Goal: Task Accomplishment & Management: Complete application form

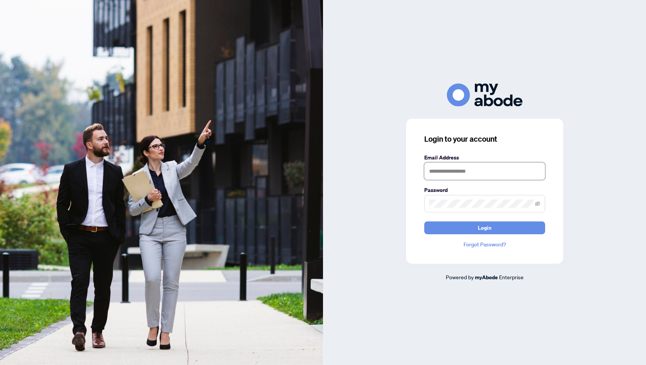
type input "**********"
click at [484, 227] on button "Login" at bounding box center [484, 227] width 121 height 13
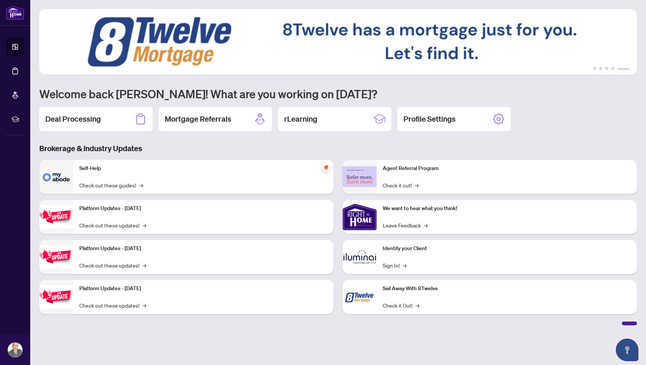
click at [368, 217] on img at bounding box center [360, 217] width 34 height 34
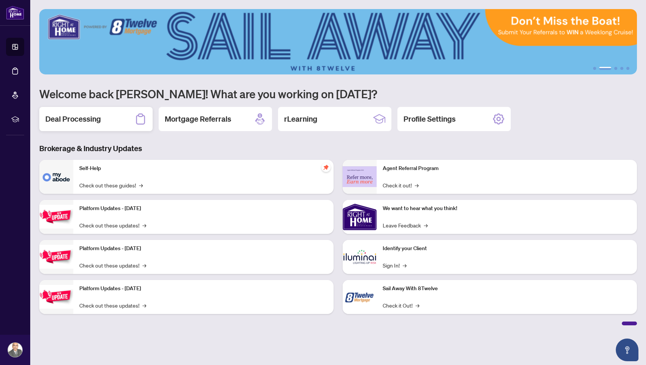
click at [134, 120] on div "Deal Processing" at bounding box center [95, 119] width 113 height 24
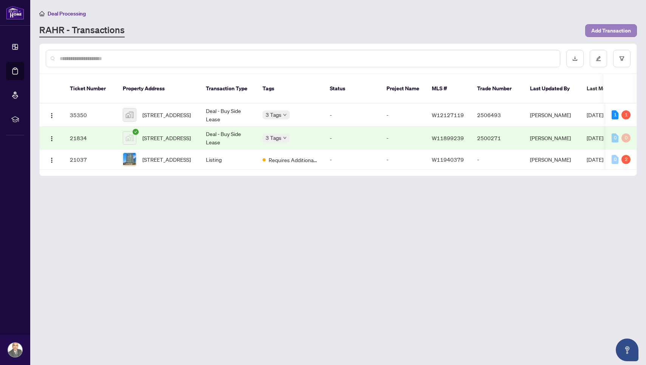
click at [602, 29] on span "Add Transaction" at bounding box center [611, 31] width 40 height 12
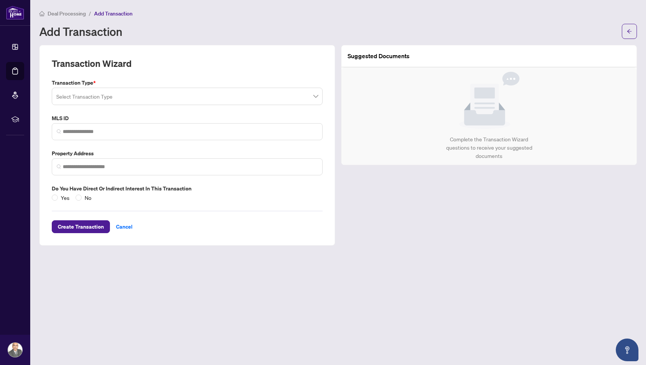
click at [283, 101] on input "search" at bounding box center [183, 97] width 255 height 17
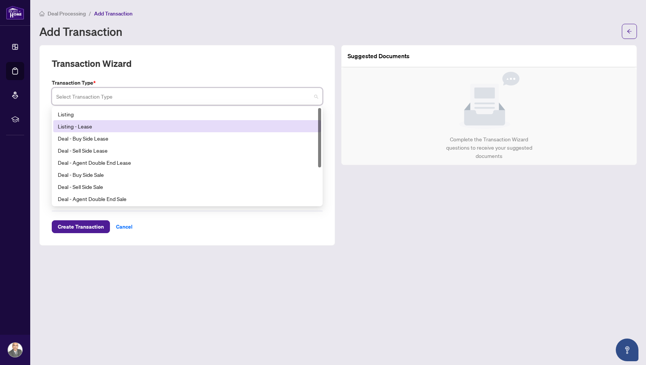
click at [128, 130] on div "Listing - Lease" at bounding box center [187, 126] width 268 height 12
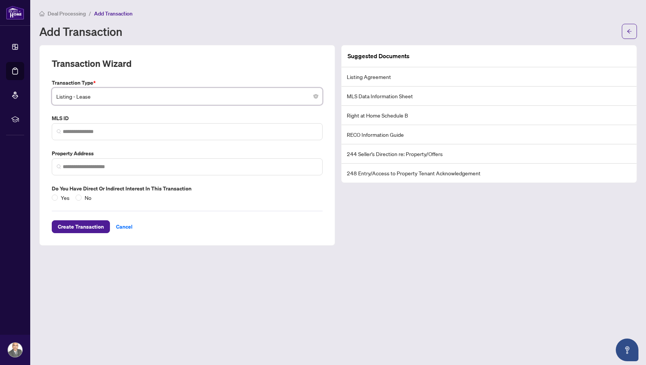
click at [265, 94] on span "Listing - Lease" at bounding box center [187, 96] width 262 height 14
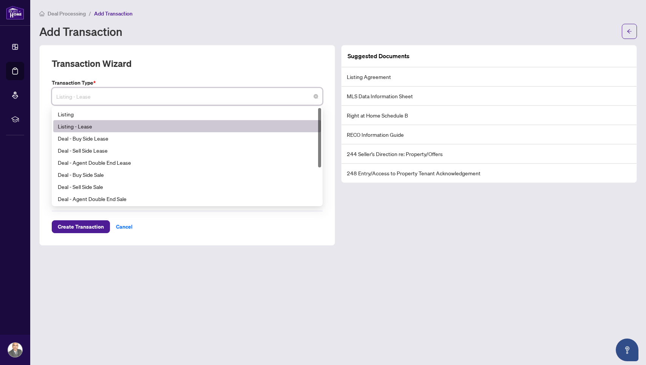
click at [265, 94] on span "Listing - Lease" at bounding box center [187, 96] width 262 height 14
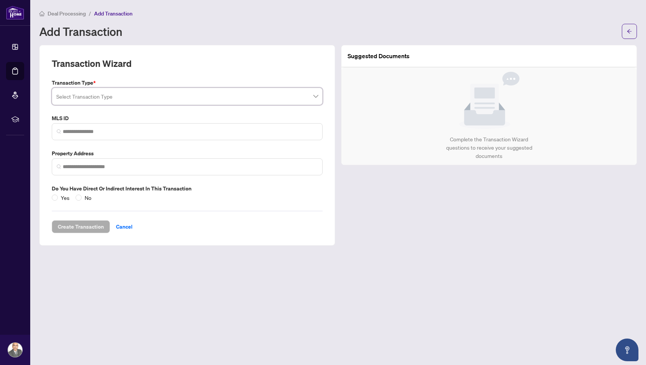
click at [314, 97] on span at bounding box center [187, 96] width 262 height 14
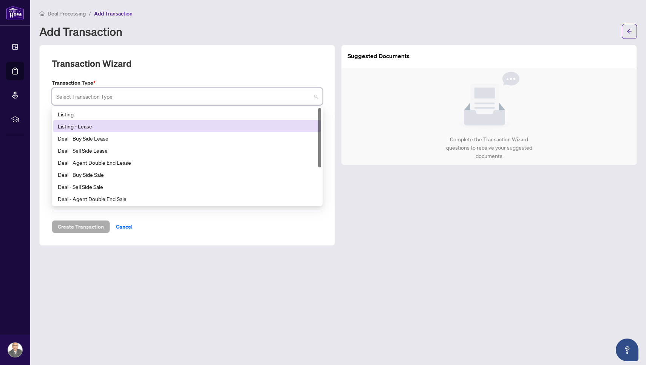
click at [100, 129] on div "Listing - Lease" at bounding box center [187, 126] width 259 height 8
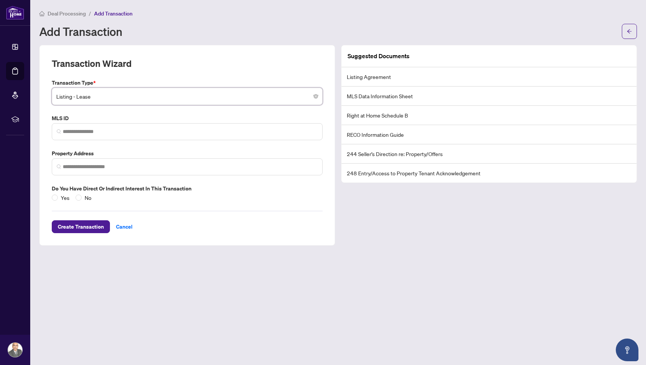
paste input "*********"
click at [213, 93] on input "*********" at bounding box center [183, 97] width 255 height 17
type input "*********"
click at [374, 223] on div "Suggested Documents Listing Agreement MLS Data Information Sheet Right at Home …" at bounding box center [489, 145] width 302 height 201
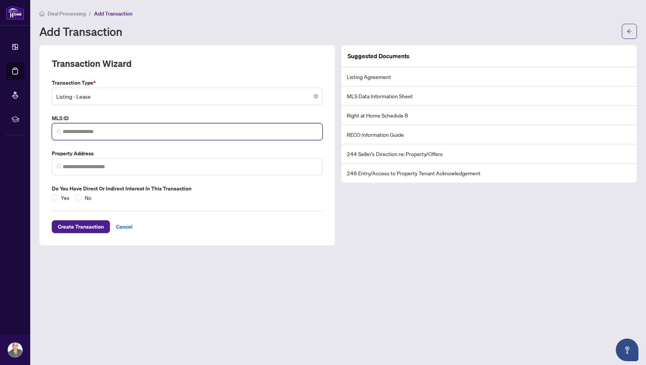
click at [139, 132] on input "search" at bounding box center [190, 132] width 255 height 8
paste input "*********"
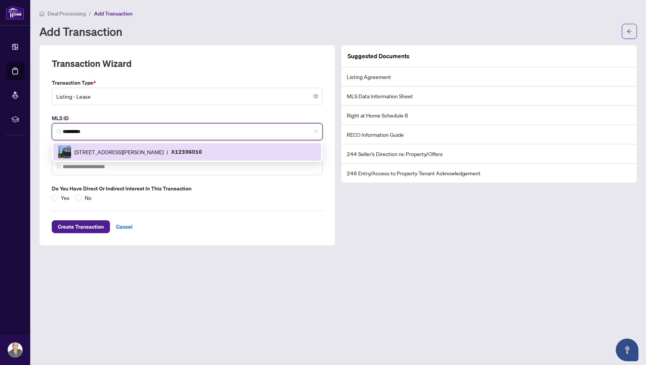
type input "*********"
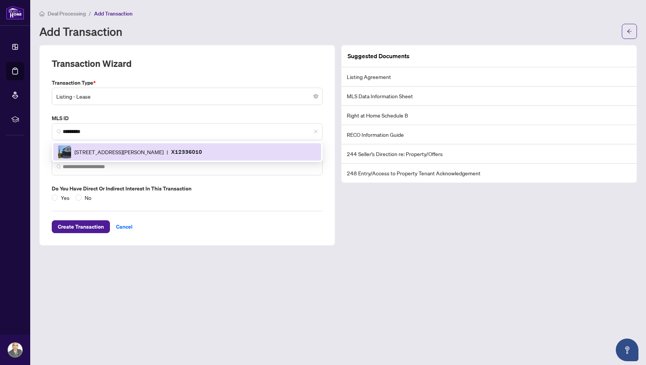
click at [162, 301] on main "Deal Processing / Add Transaction Add Transaction Transaction Wizard Transactio…" at bounding box center [338, 182] width 616 height 365
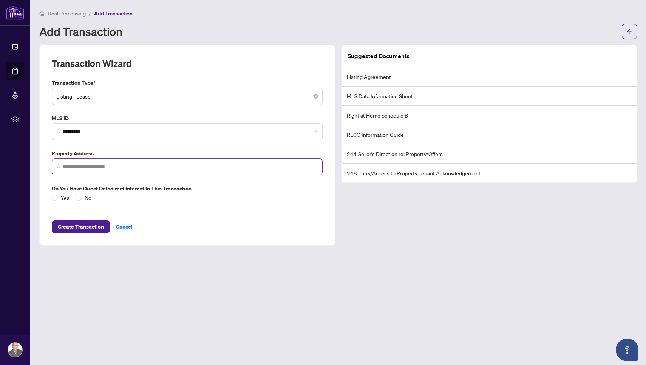
click at [113, 161] on span at bounding box center [187, 166] width 271 height 17
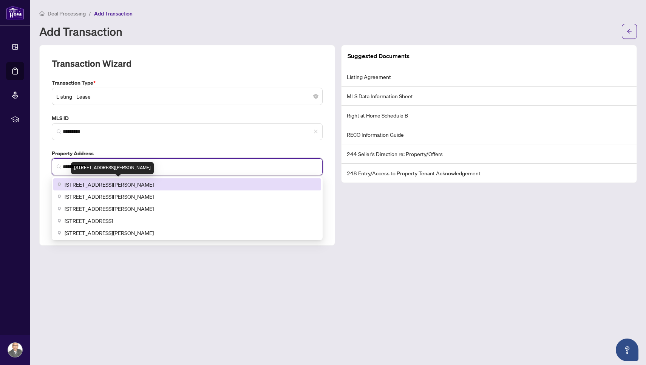
click at [108, 183] on span "[STREET_ADDRESS][PERSON_NAME]" at bounding box center [109, 184] width 89 height 8
type input "**********"
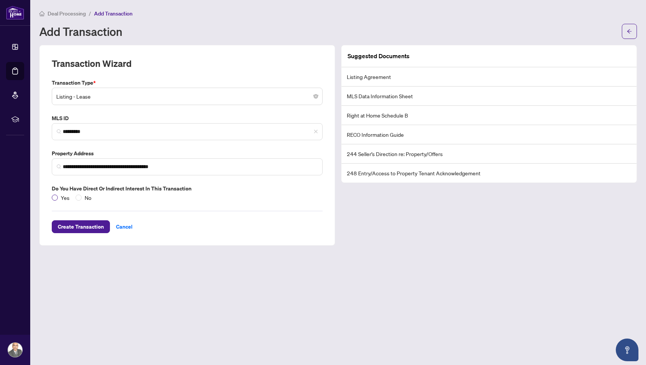
click at [57, 195] on span at bounding box center [55, 198] width 6 height 6
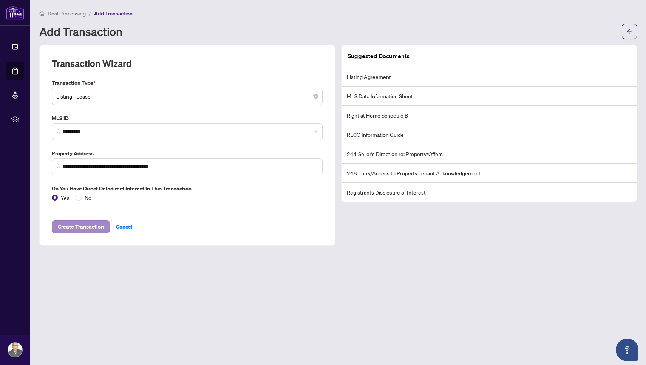
click at [79, 223] on span "Create Transaction" at bounding box center [81, 227] width 46 height 12
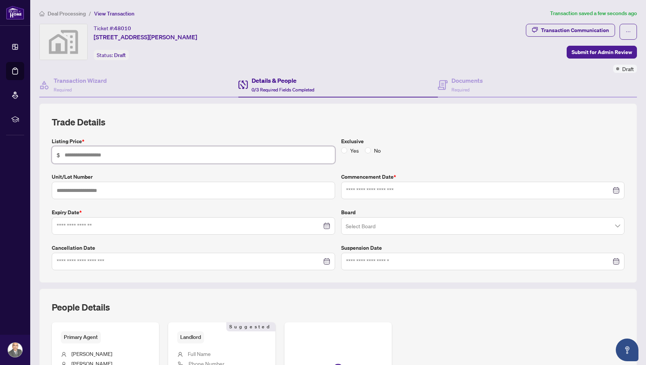
click at [158, 155] on input "text" at bounding box center [198, 155] width 266 height 8
type input "*****"
click at [363, 189] on input at bounding box center [478, 190] width 265 height 8
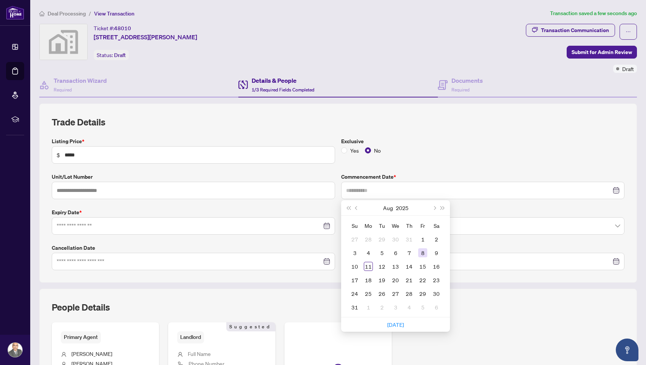
click at [424, 256] on div "8" at bounding box center [422, 252] width 9 height 9
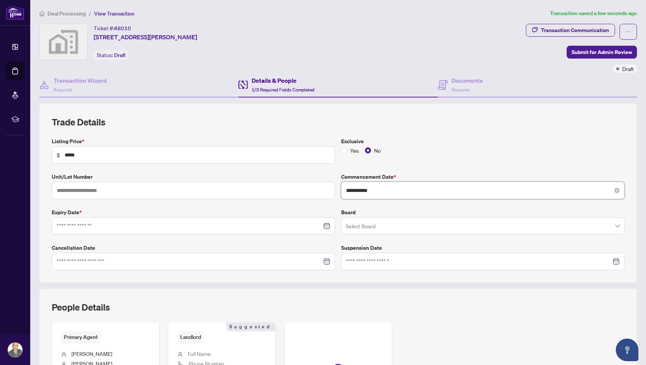
click at [385, 191] on input "**********" at bounding box center [478, 190] width 265 height 8
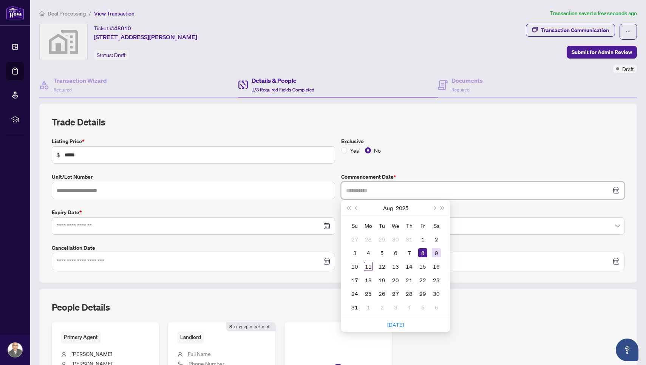
type input "**********"
click at [436, 252] on div "9" at bounding box center [436, 252] width 9 height 9
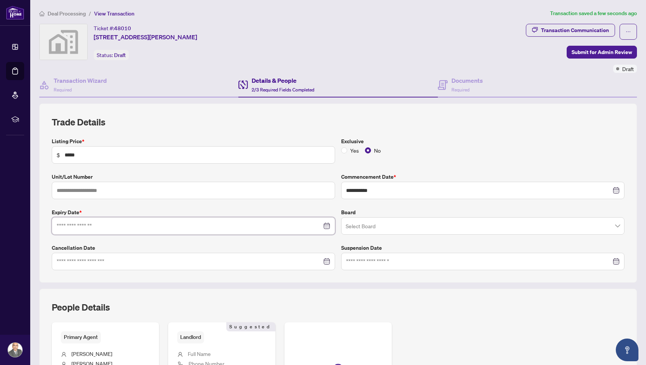
click at [184, 222] on input at bounding box center [189, 226] width 265 height 8
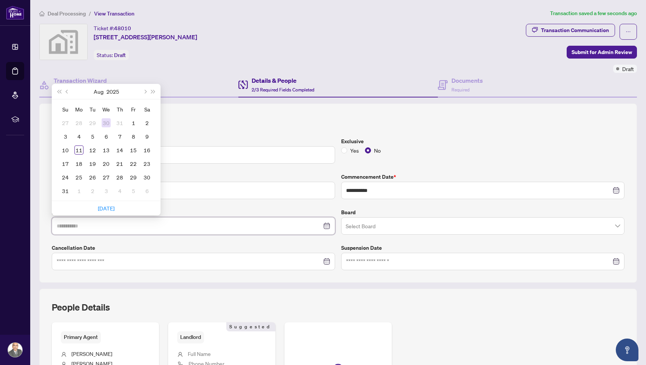
type input "**********"
click at [147, 91] on button "Next month (PageDown)" at bounding box center [145, 91] width 8 height 15
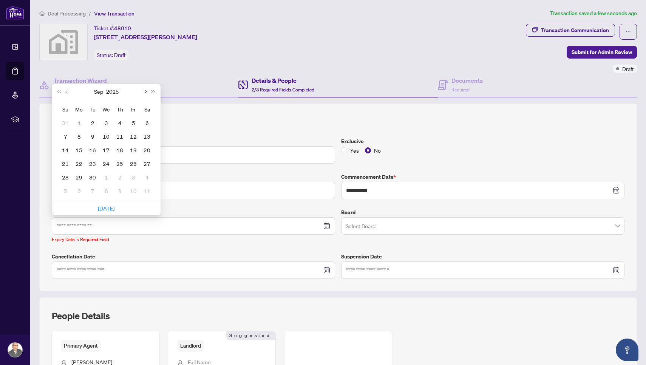
click at [147, 91] on button "Next month (PageDown)" at bounding box center [145, 91] width 8 height 15
type input "**********"
click at [146, 137] on div "8" at bounding box center [146, 136] width 9 height 9
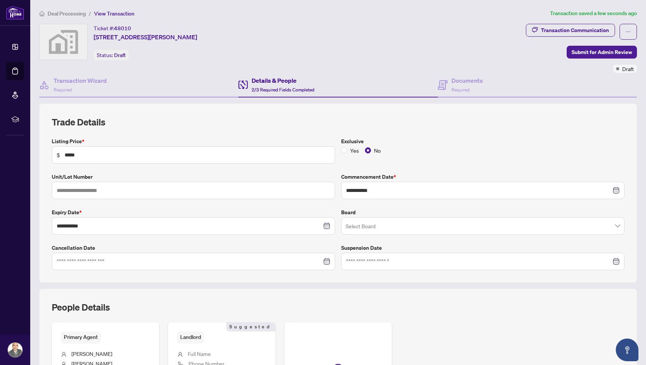
click at [353, 227] on input "search" at bounding box center [479, 227] width 267 height 17
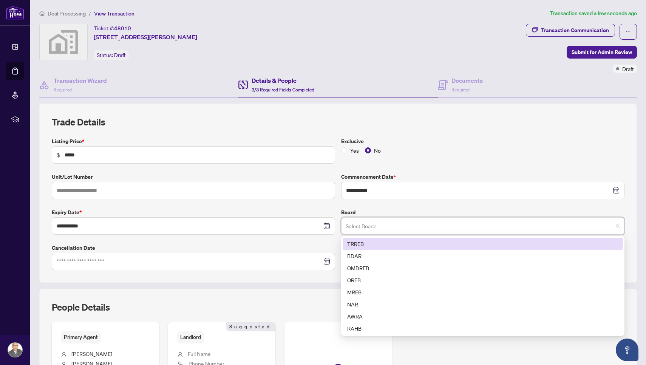
click at [364, 246] on div "TRREB" at bounding box center [482, 244] width 271 height 8
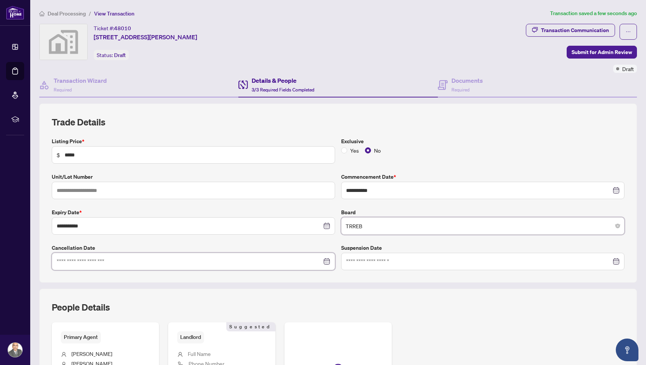
click at [129, 261] on input at bounding box center [189, 261] width 265 height 8
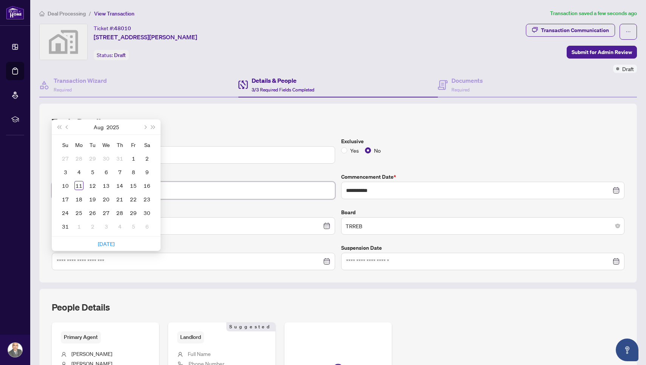
click at [219, 195] on input "text" at bounding box center [193, 190] width 283 height 17
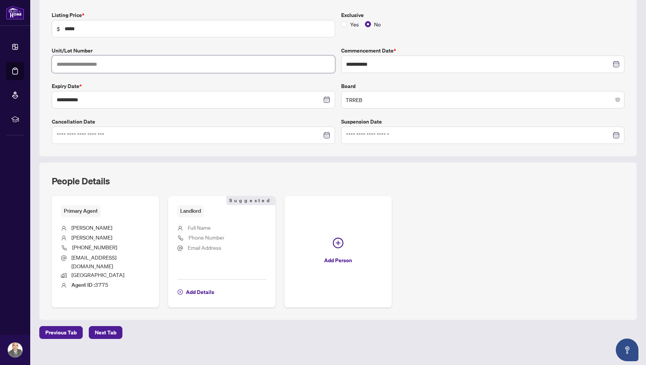
scroll to position [126, 0]
click at [101, 327] on span "Next Tab" at bounding box center [106, 333] width 22 height 12
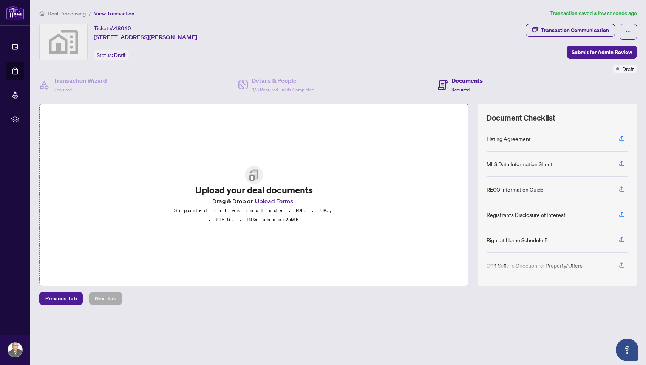
click at [275, 205] on button "Upload Forms" at bounding box center [274, 201] width 43 height 10
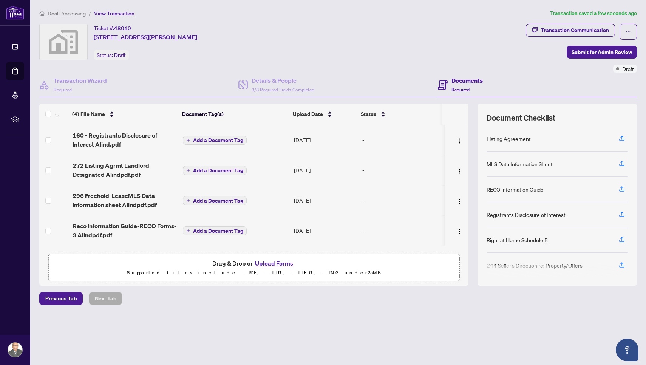
click at [252, 309] on div "Deal Processing / View Transaction Transaction saved a few seconds ago Ticket #…" at bounding box center [338, 170] width 604 height 322
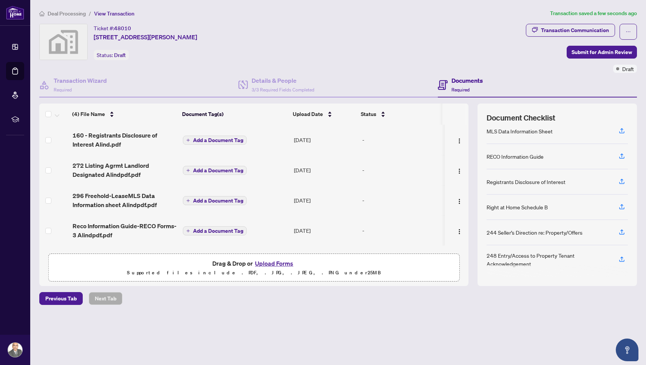
scroll to position [33, 0]
click at [623, 131] on icon "button" at bounding box center [621, 130] width 7 height 7
click at [388, 56] on div "Ticket #: 48010 [STREET_ADDRESS][PERSON_NAME] Status: Draft" at bounding box center [281, 42] width 484 height 36
click at [172, 36] on span "[STREET_ADDRESS][PERSON_NAME]" at bounding box center [146, 36] width 104 height 9
click at [60, 300] on span "Previous Tab" at bounding box center [60, 298] width 31 height 12
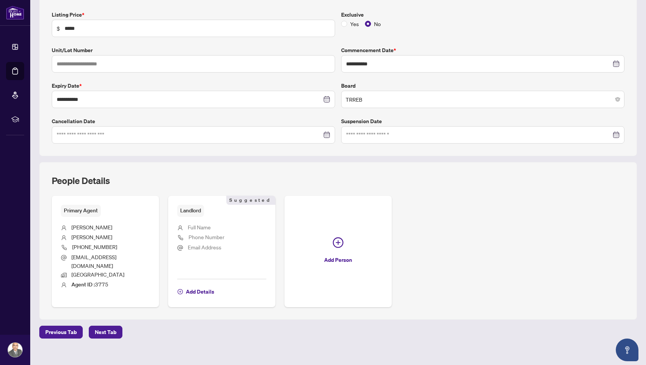
scroll to position [126, 0]
click at [83, 228] on span "[PERSON_NAME]" at bounding box center [91, 227] width 41 height 7
click at [102, 327] on span "Next Tab" at bounding box center [106, 333] width 22 height 12
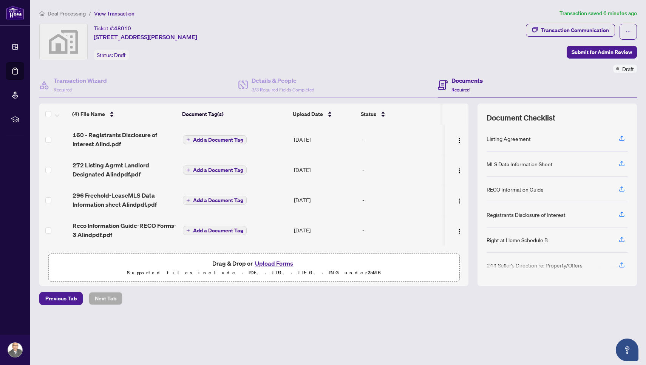
scroll to position [0, 0]
click at [47, 232] on span at bounding box center [48, 230] width 6 height 6
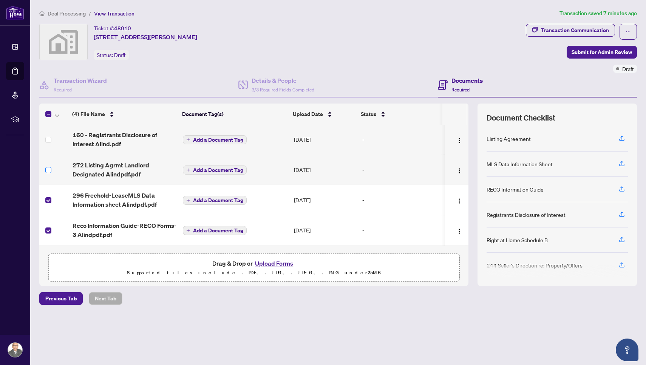
click at [49, 173] on label at bounding box center [48, 170] width 6 height 8
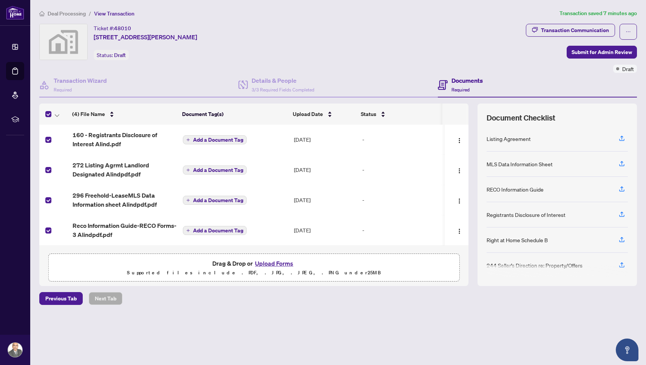
click at [287, 263] on button "Upload Forms" at bounding box center [274, 263] width 43 height 10
click at [589, 83] on div "Documents Required" at bounding box center [537, 85] width 199 height 25
click at [335, 71] on div "Ticket #: 48010 [STREET_ADDRESS][PERSON_NAME] Status: Draft" at bounding box center [281, 48] width 487 height 49
click at [368, 138] on div "-" at bounding box center [401, 140] width 79 height 8
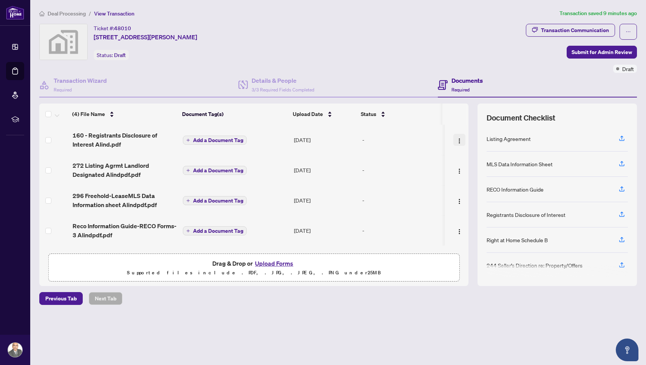
click at [459, 139] on img "button" at bounding box center [459, 141] width 6 height 6
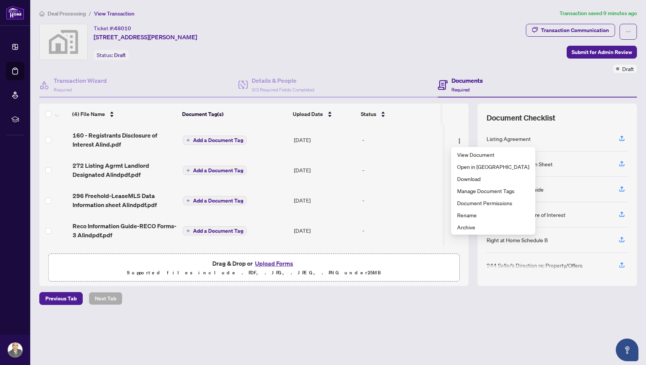
click at [443, 299] on div "Previous Tab Next Tab" at bounding box center [338, 298] width 598 height 13
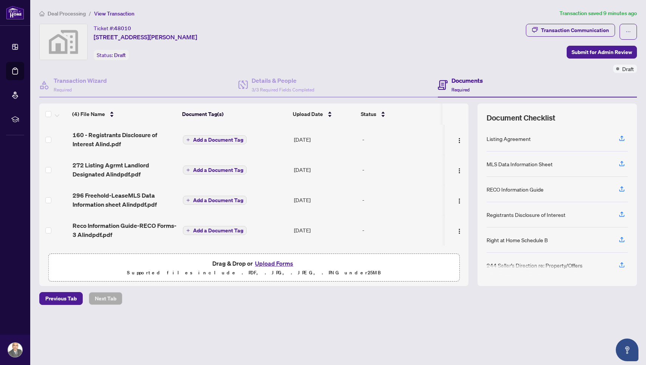
scroll to position [0, 0]
click at [531, 72] on div "Transaction Communication Submit for Admin Review Draft" at bounding box center [581, 48] width 111 height 49
click at [526, 317] on div "Deal Processing / View Transaction Transaction saved 9 minutes ago Ticket #: 48…" at bounding box center [338, 170] width 604 height 322
click at [623, 138] on icon "button" at bounding box center [621, 138] width 7 height 7
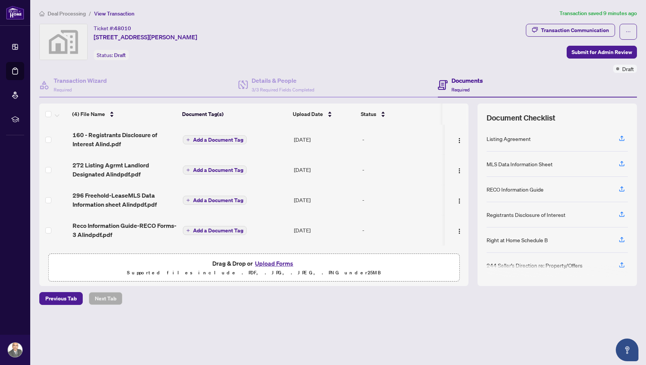
click at [600, 14] on article "Transaction saved 9 minutes ago" at bounding box center [598, 13] width 77 height 9
click at [426, 65] on div "Ticket #: 48010 [STREET_ADDRESS][PERSON_NAME] Status: Draft" at bounding box center [281, 48] width 487 height 49
click at [68, 302] on span "Previous Tab" at bounding box center [60, 298] width 31 height 12
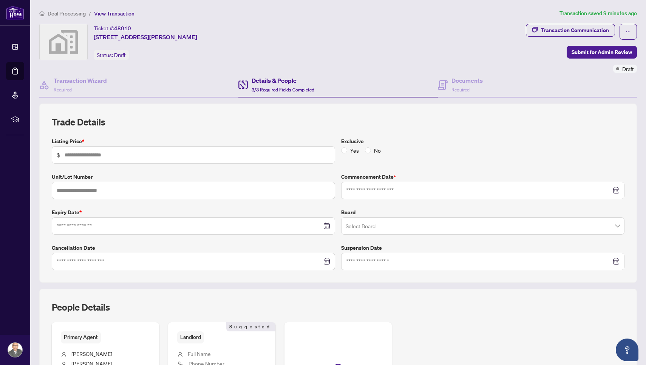
type input "*****"
type input "**********"
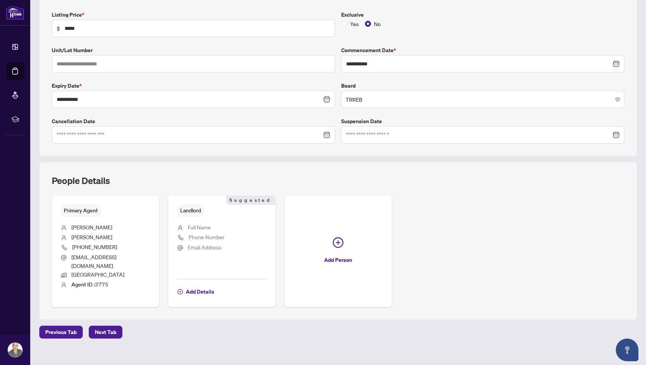
scroll to position [126, 0]
click at [108, 327] on span "Next Tab" at bounding box center [106, 333] width 22 height 12
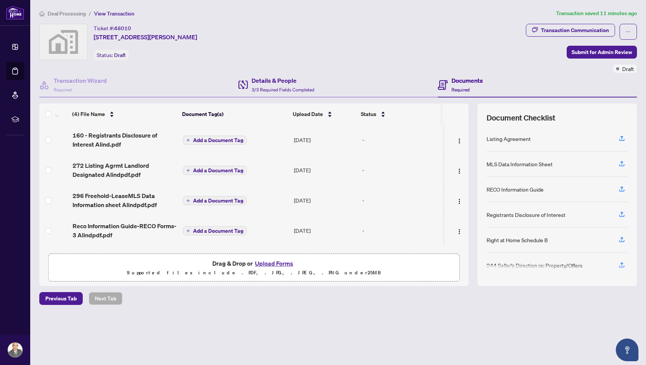
click at [364, 83] on div "Details & People 3/3 Required Fields Completed" at bounding box center [337, 85] width 199 height 25
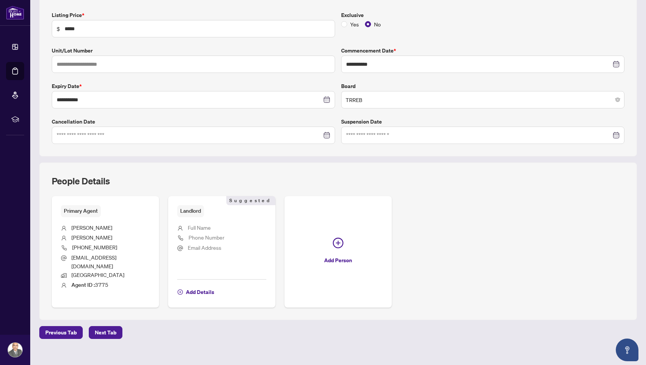
scroll to position [126, 0]
click at [71, 327] on span "Previous Tab" at bounding box center [60, 333] width 31 height 12
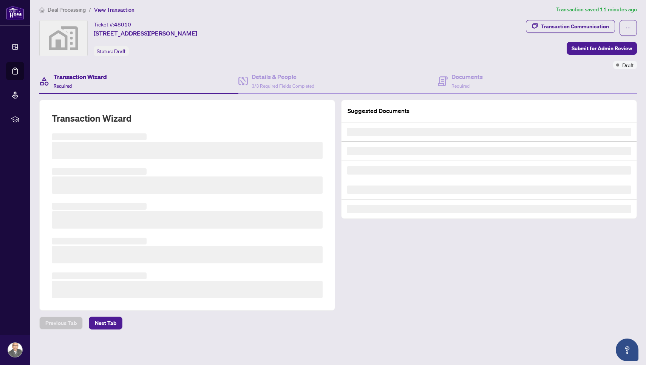
scroll to position [3, 0]
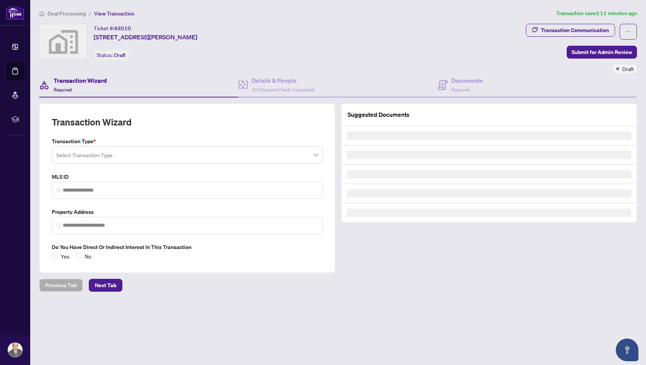
type input "*********"
type input "**********"
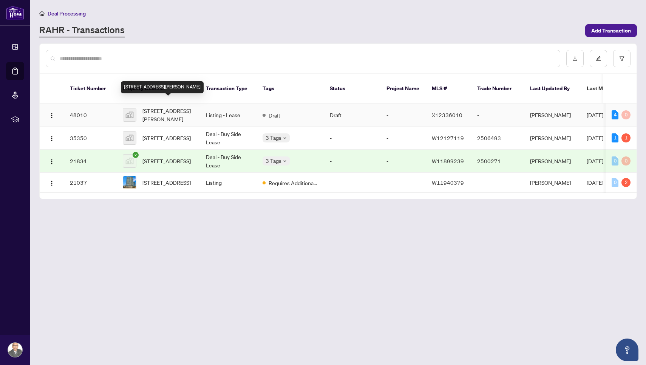
click at [178, 107] on span "[STREET_ADDRESS][PERSON_NAME]" at bounding box center [167, 115] width 51 height 17
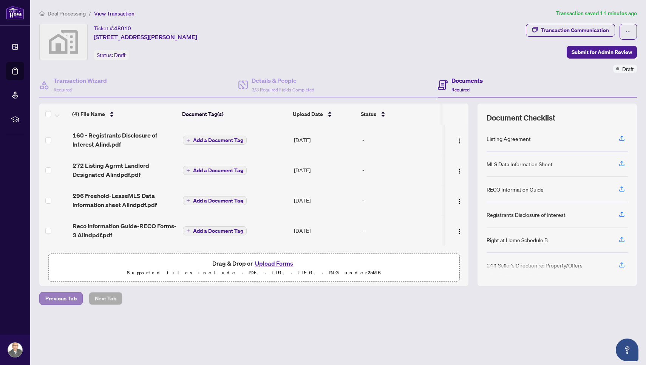
click at [55, 295] on span "Previous Tab" at bounding box center [60, 298] width 31 height 12
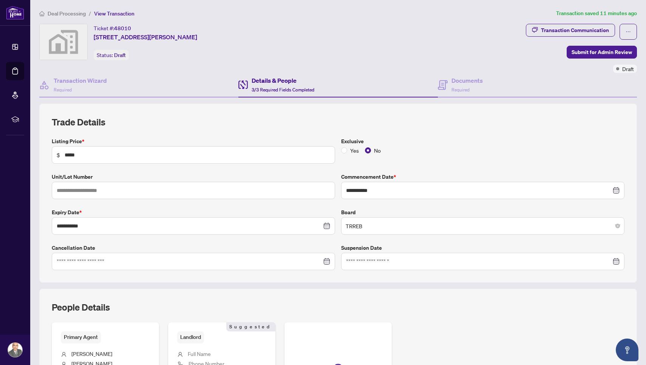
click at [507, 45] on div "Ticket #: 48010 [STREET_ADDRESS][PERSON_NAME] Status: Draft" at bounding box center [281, 42] width 484 height 36
click at [356, 50] on div "Ticket #: 48010 [STREET_ADDRESS][PERSON_NAME] Status: Draft" at bounding box center [281, 42] width 484 height 36
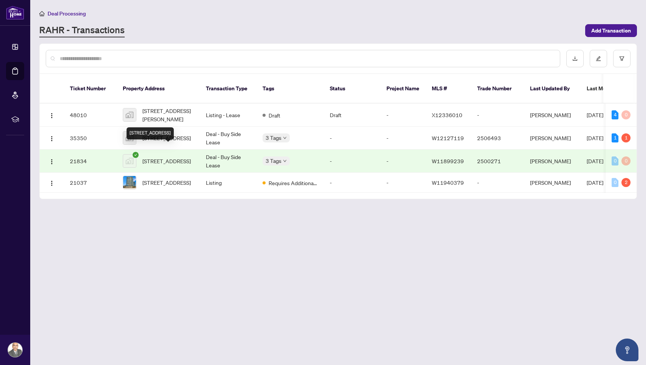
click at [177, 157] on span "[STREET_ADDRESS]" at bounding box center [166, 161] width 48 height 8
click at [615, 133] on div "1" at bounding box center [615, 137] width 7 height 9
click at [596, 134] on span "[DATE]" at bounding box center [595, 137] width 17 height 7
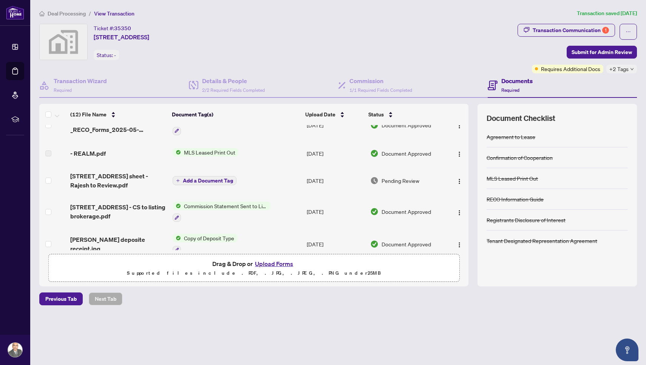
scroll to position [113, 0]
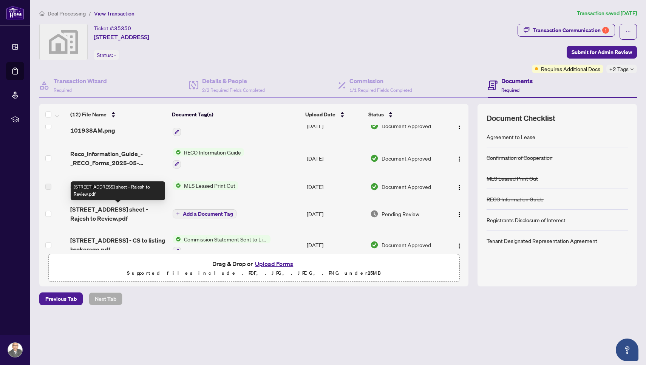
click at [133, 219] on span "[STREET_ADDRESS] sheet - Rajesh to Review.pdf" at bounding box center [118, 214] width 96 height 18
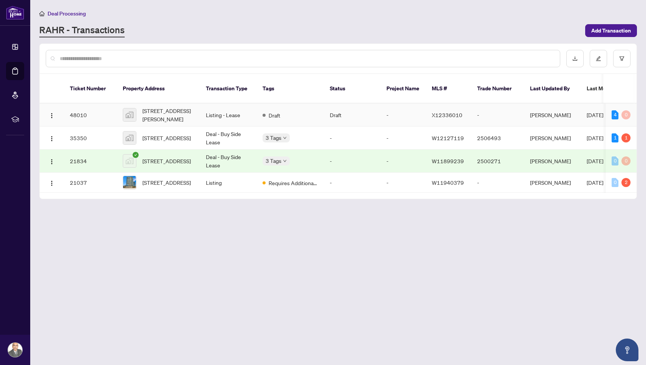
click at [521, 105] on td "-" at bounding box center [497, 115] width 53 height 23
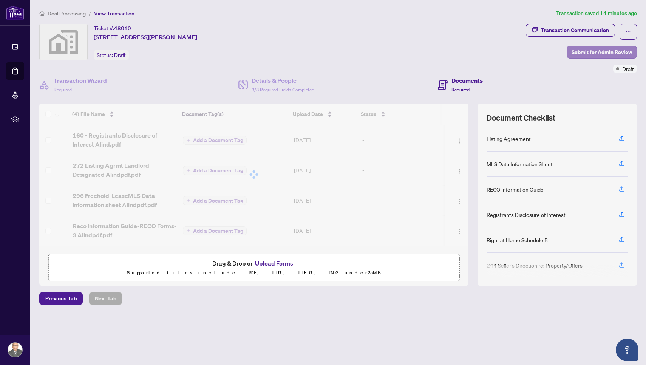
click at [588, 52] on span "Submit for Admin Review" at bounding box center [602, 52] width 60 height 12
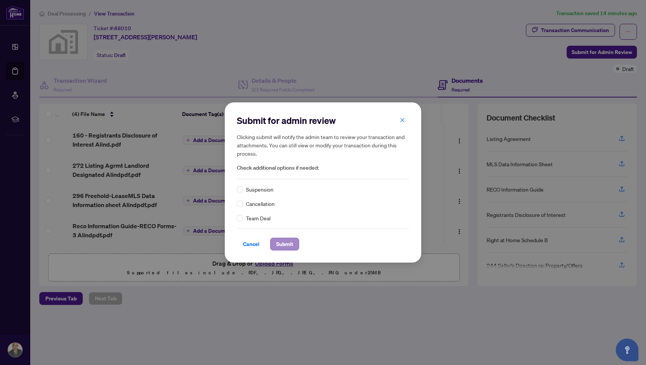
click at [290, 242] on span "Submit" at bounding box center [284, 244] width 17 height 12
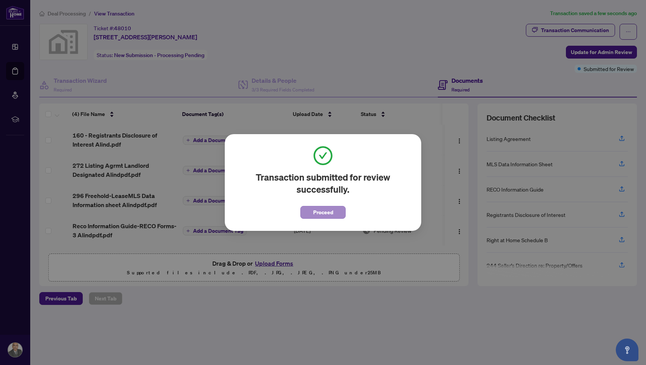
click at [320, 210] on span "Proceed" at bounding box center [323, 212] width 20 height 12
